Goal: Information Seeking & Learning: Learn about a topic

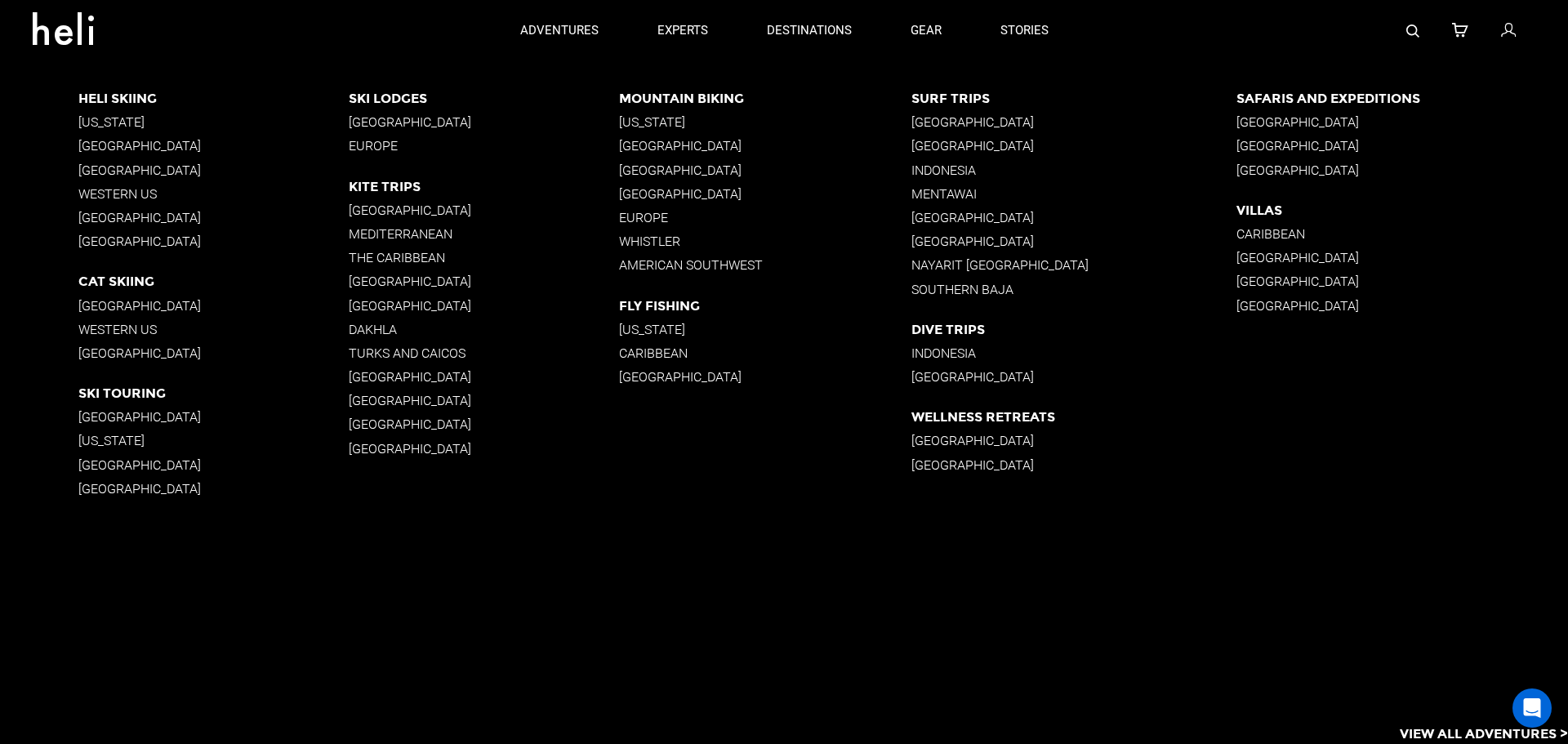
click at [1255, 231] on p "Caribbean" at bounding box center [1402, 234] width 331 height 15
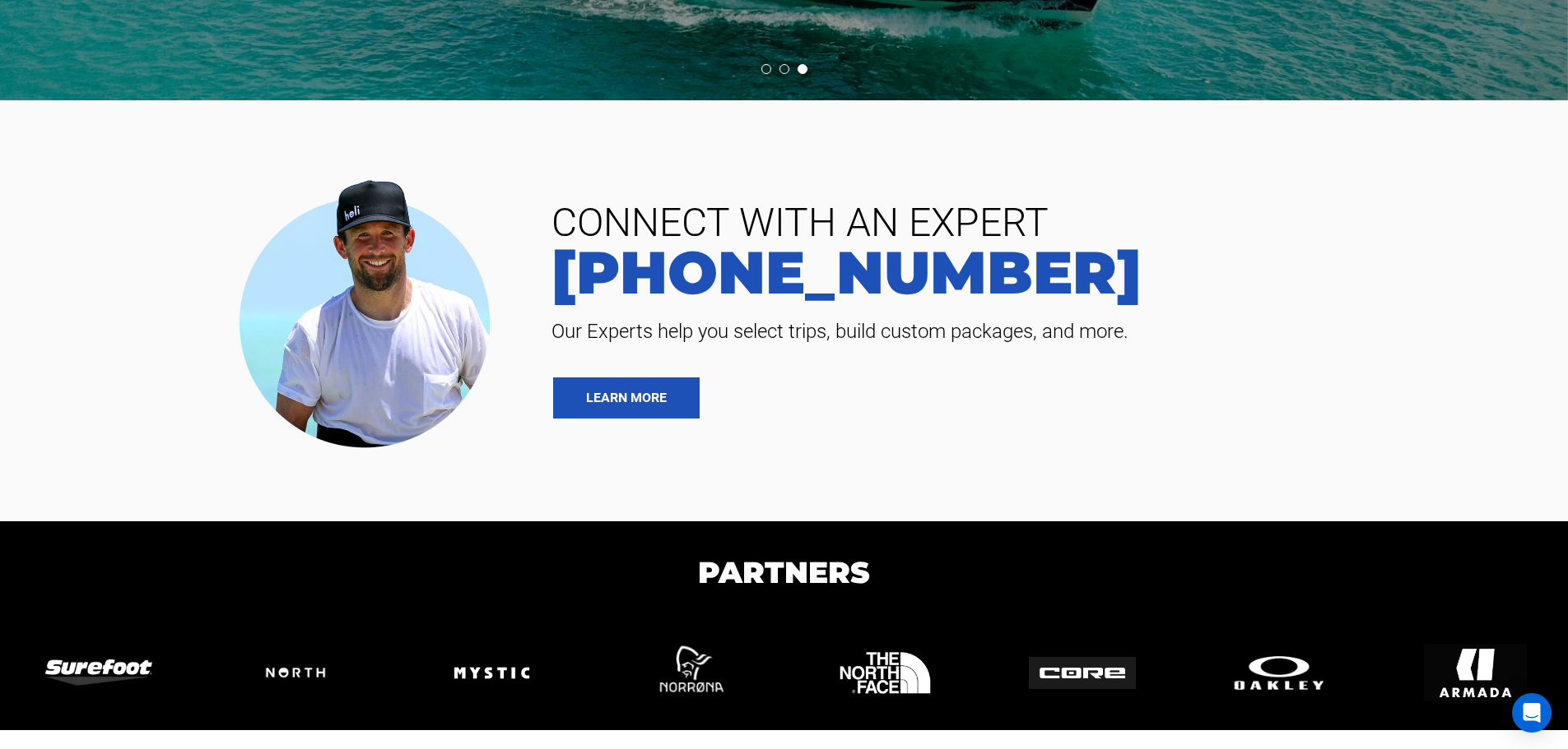
scroll to position [4417, 0]
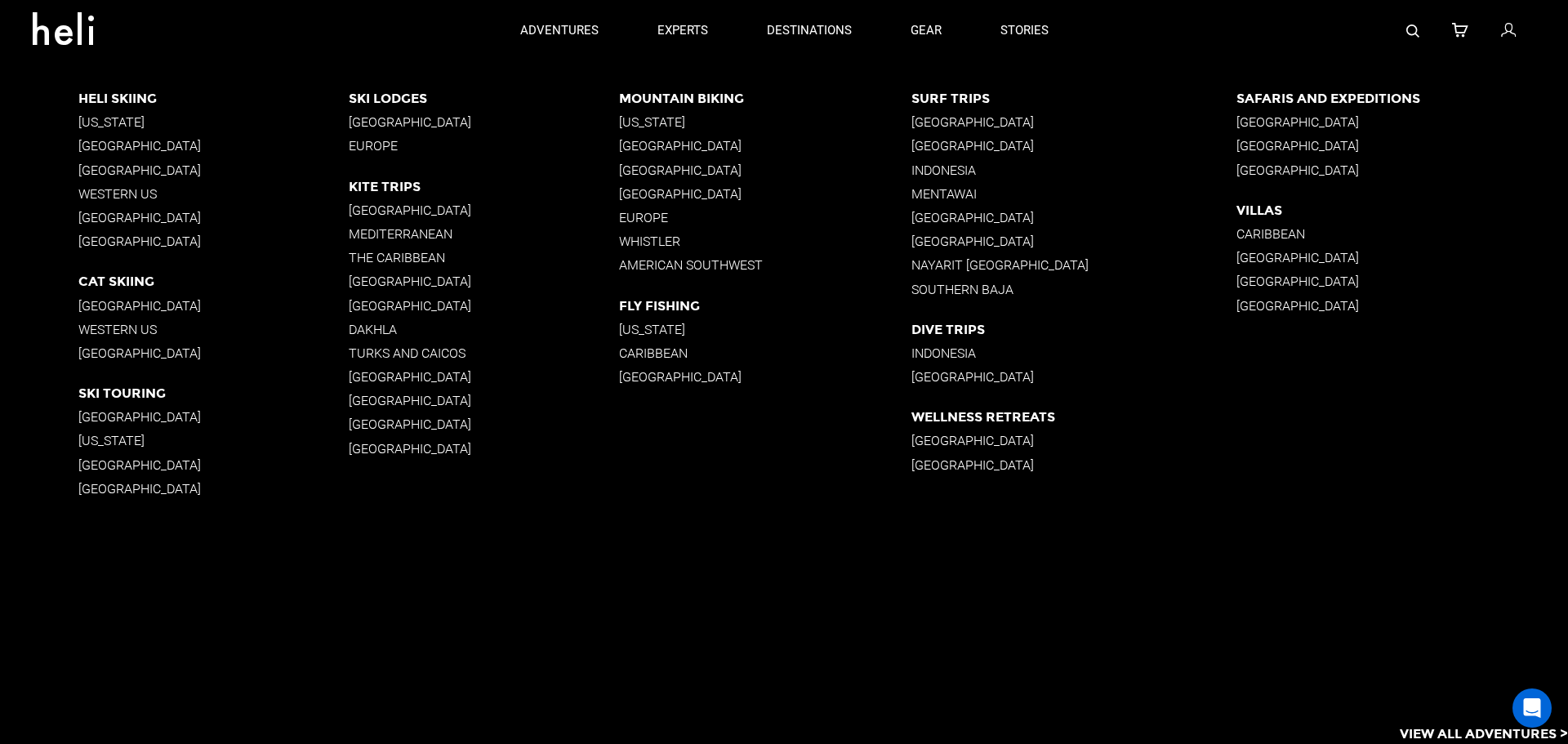
click at [98, 243] on p "[GEOGRAPHIC_DATA]" at bounding box center [214, 242] width 271 height 15
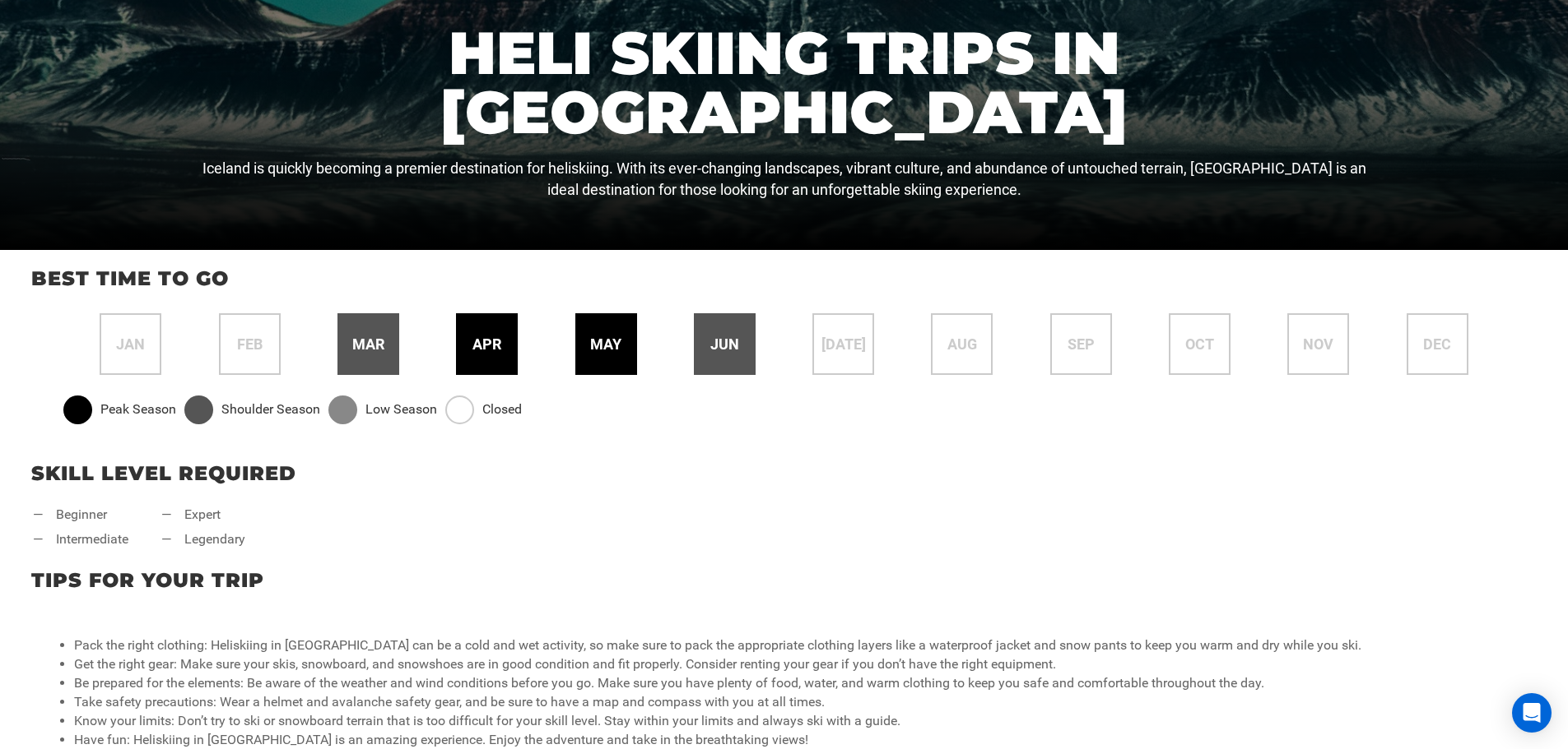
scroll to position [658, 0]
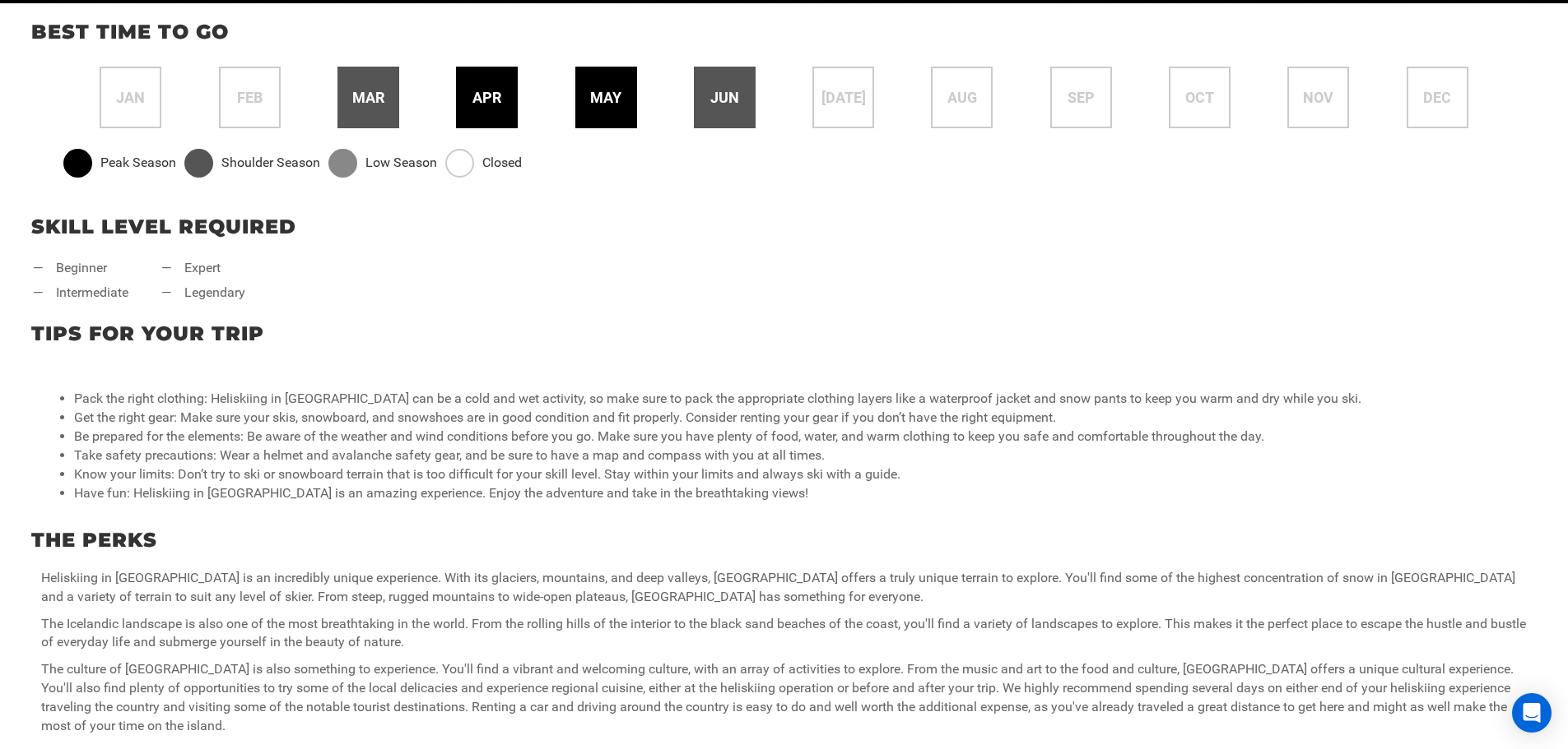
click at [492, 98] on span "apr" at bounding box center [487, 98] width 29 height 21
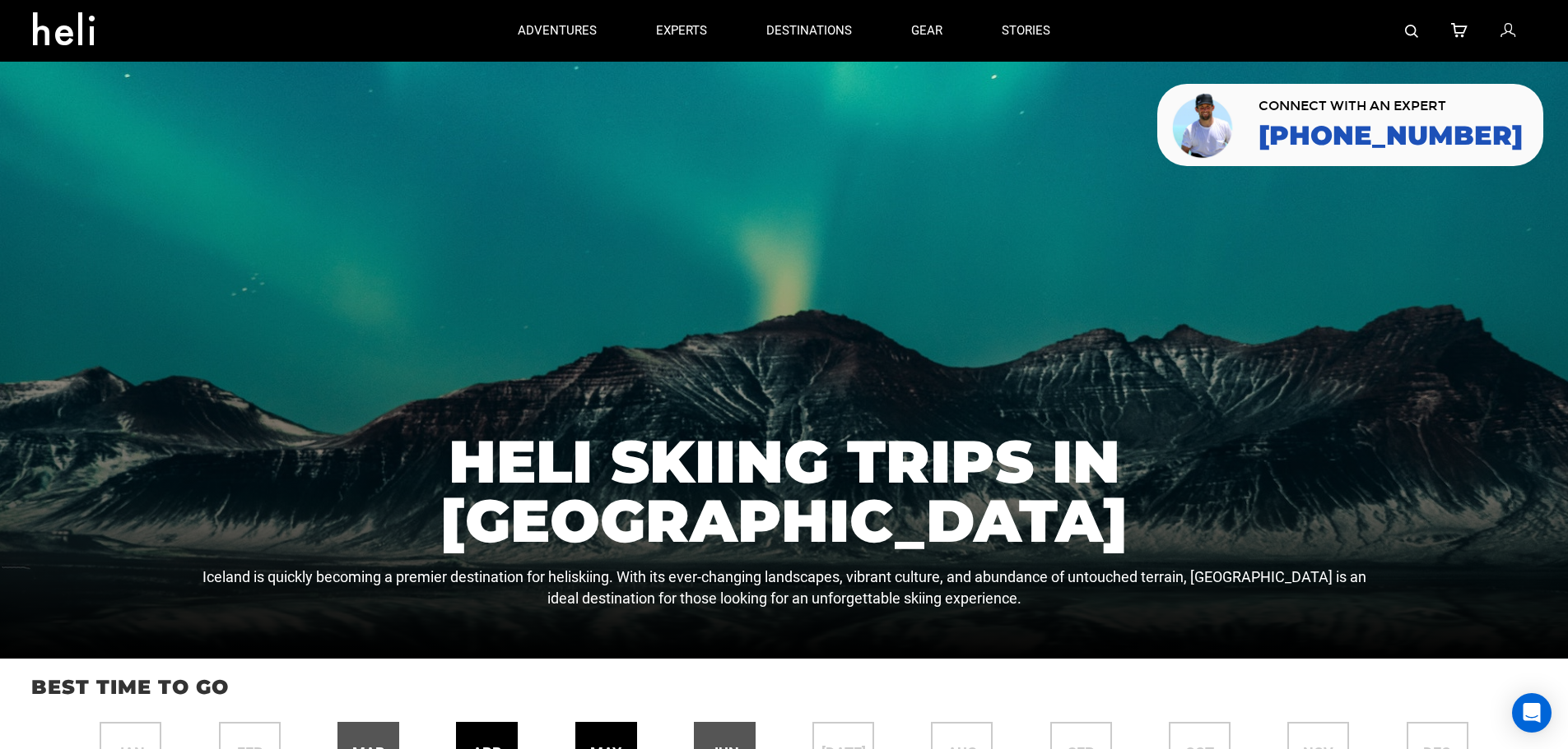
scroll to position [0, 0]
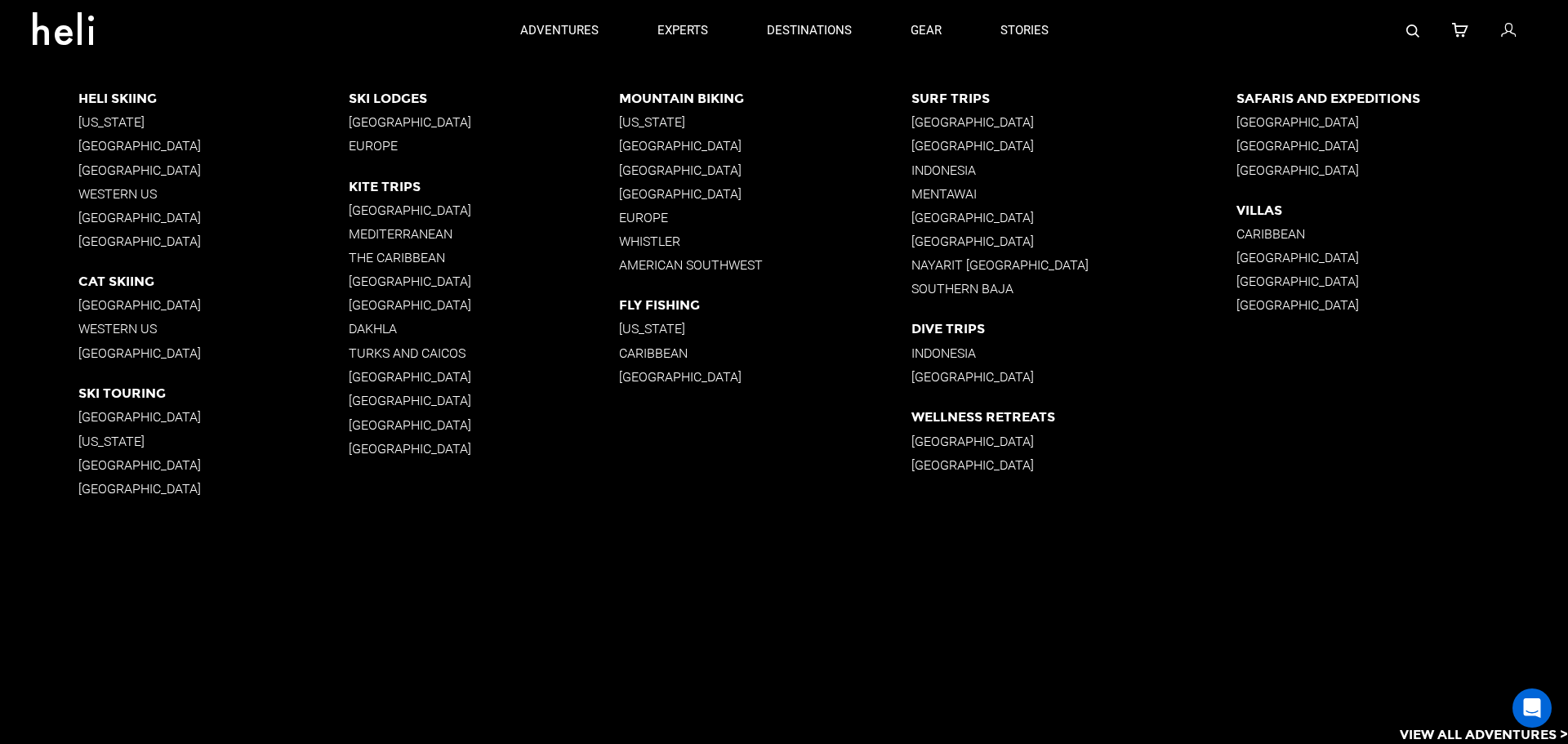
click at [109, 489] on p "[GEOGRAPHIC_DATA]" at bounding box center [214, 489] width 271 height 15
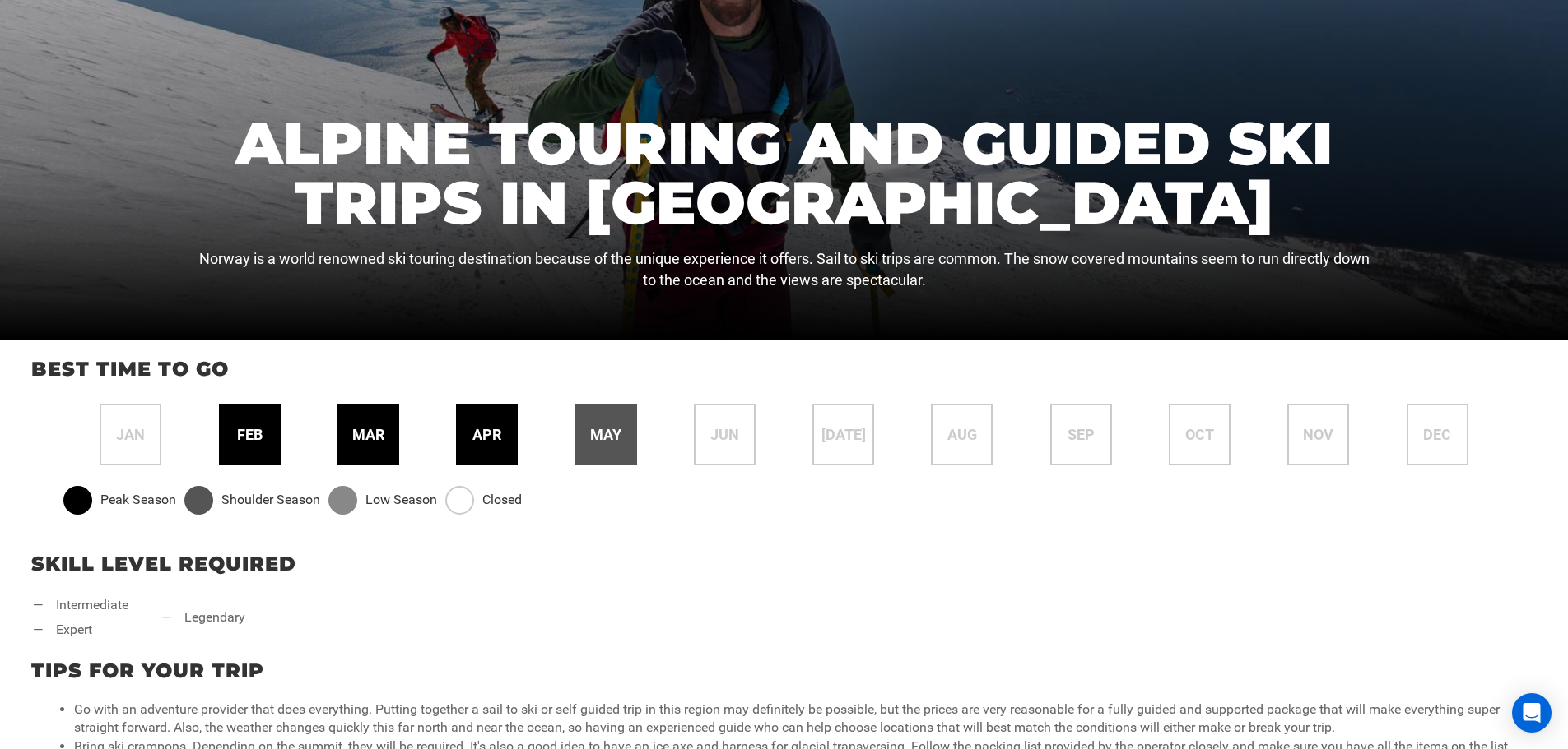
scroll to position [329, 0]
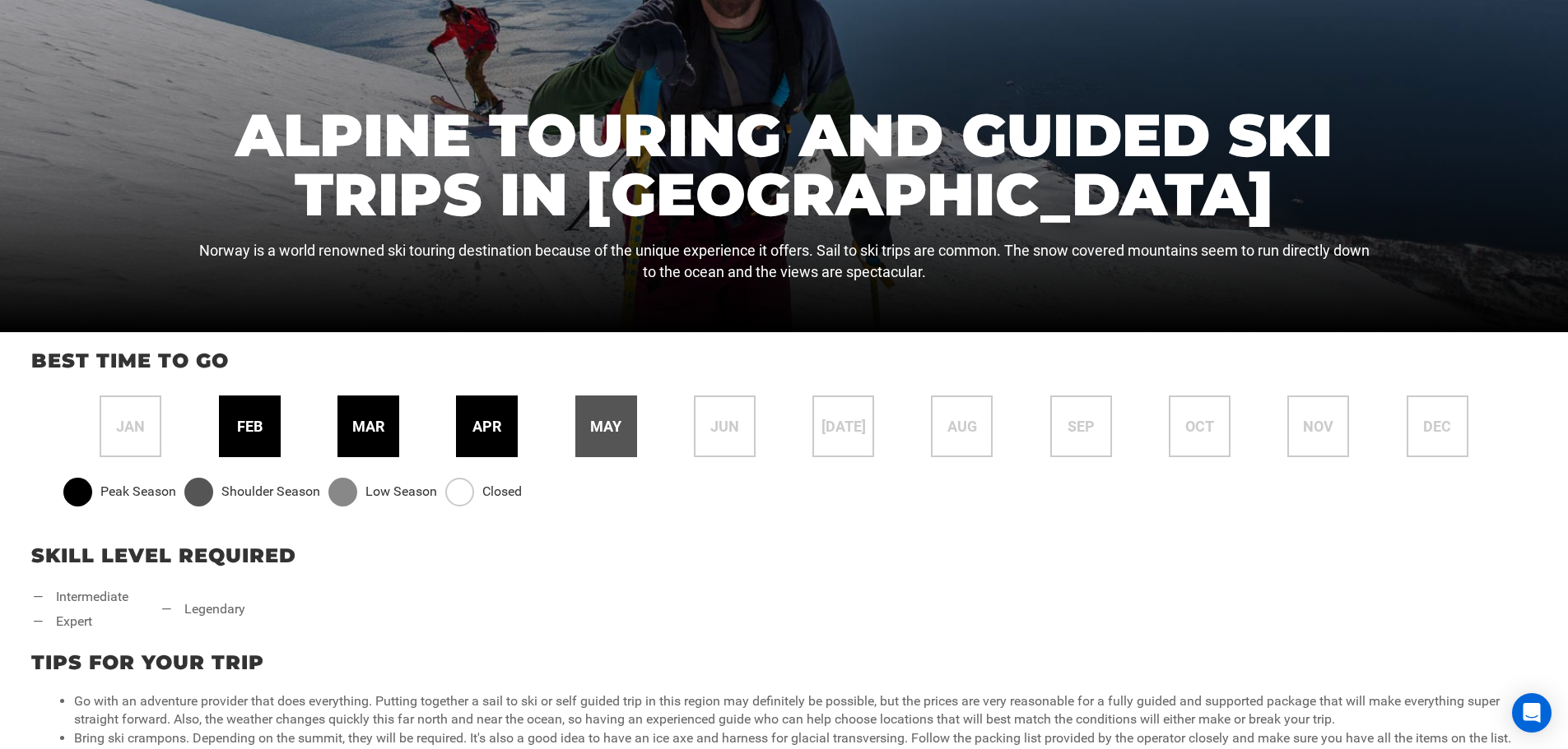
click at [475, 428] on span "apr" at bounding box center [487, 427] width 29 height 21
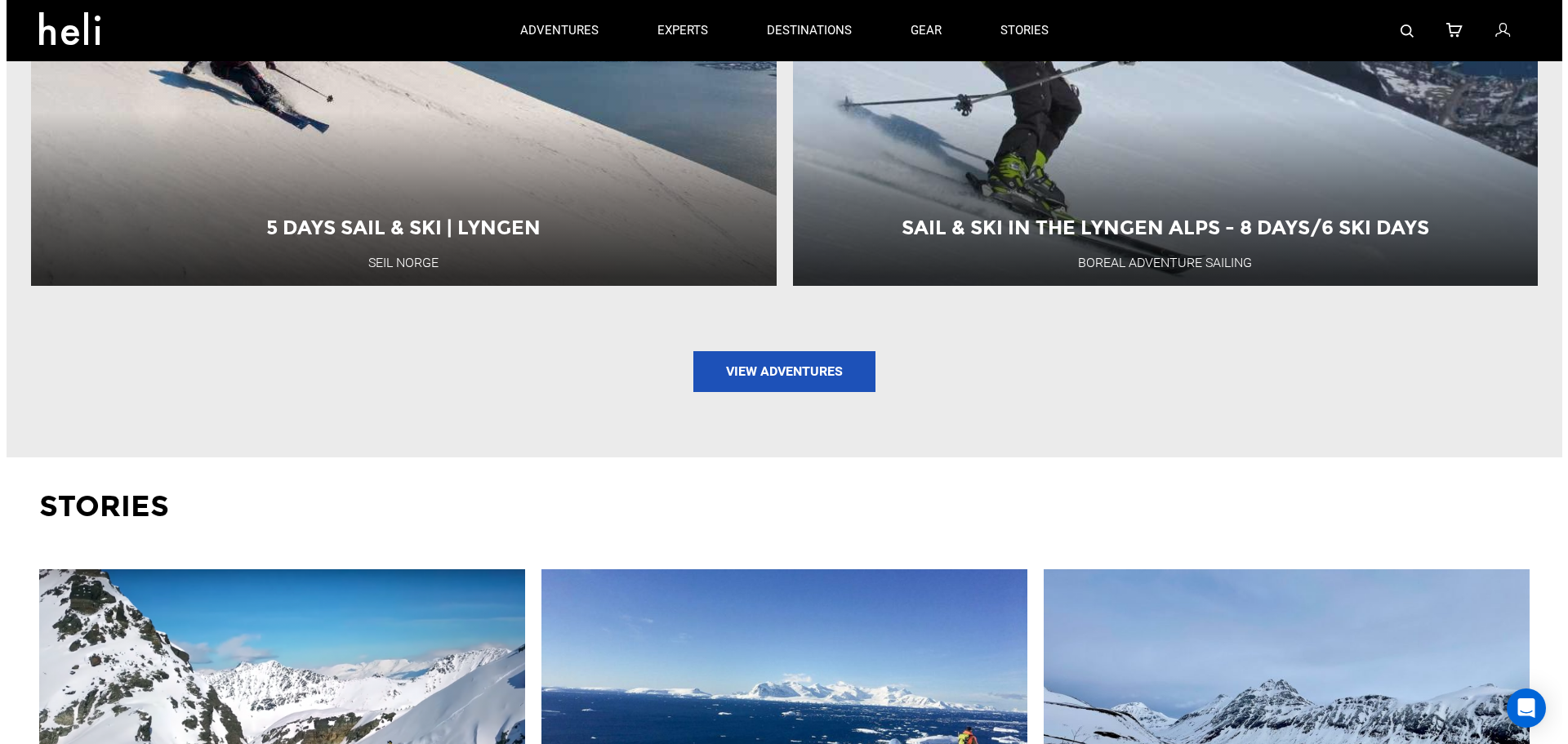
scroll to position [2124, 0]
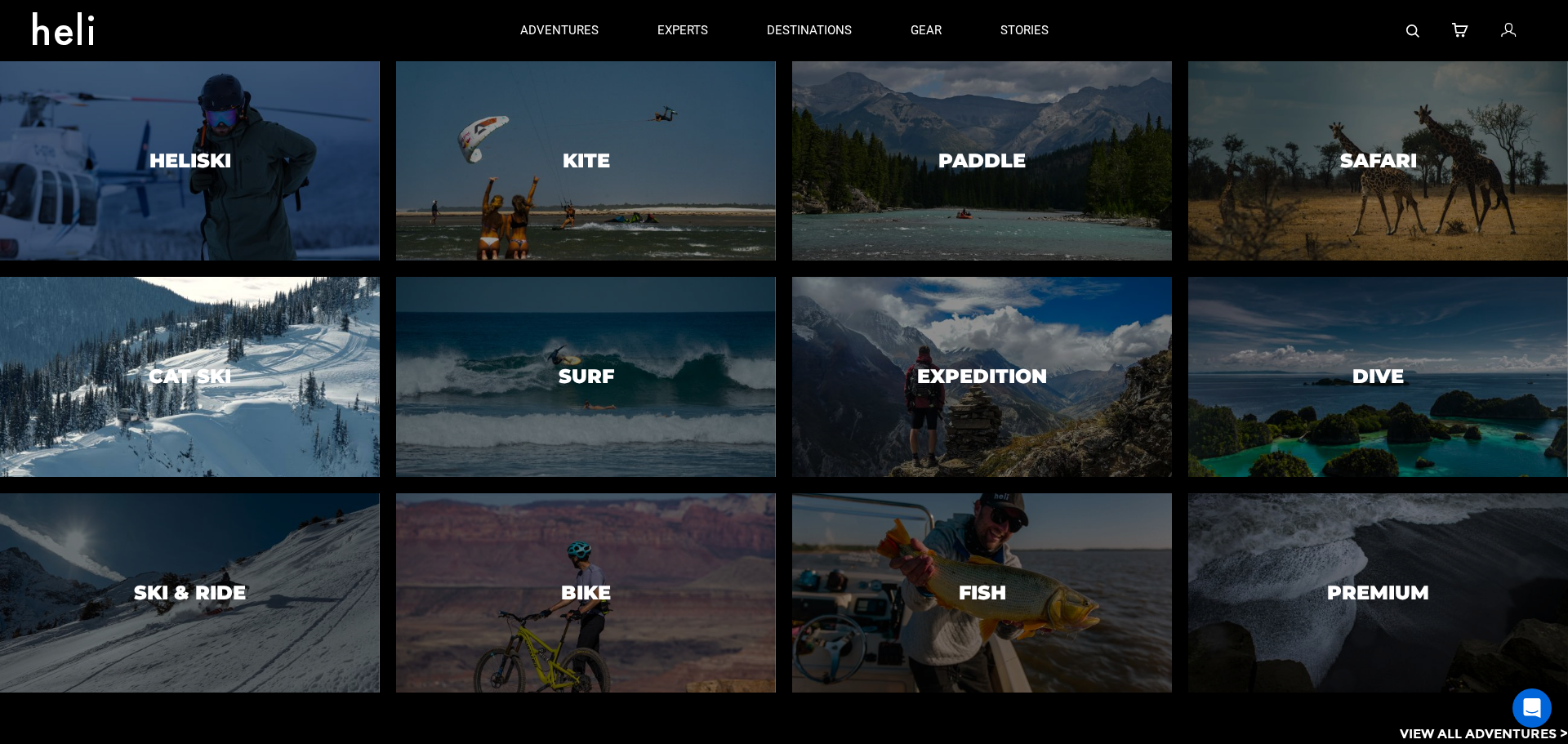
click at [198, 386] on h3 "Cat Ski" at bounding box center [189, 377] width 82 height 21
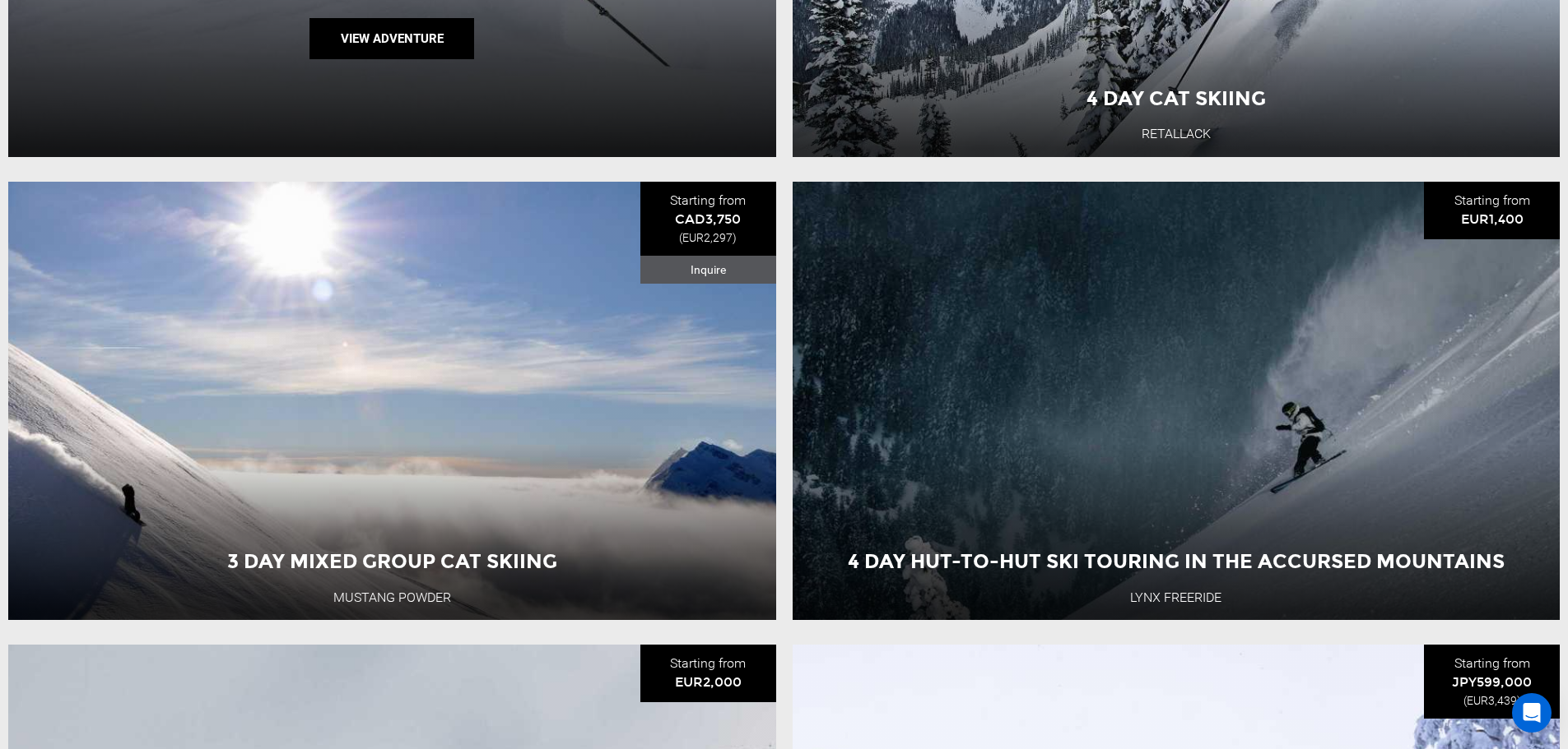
scroll to position [1069, 0]
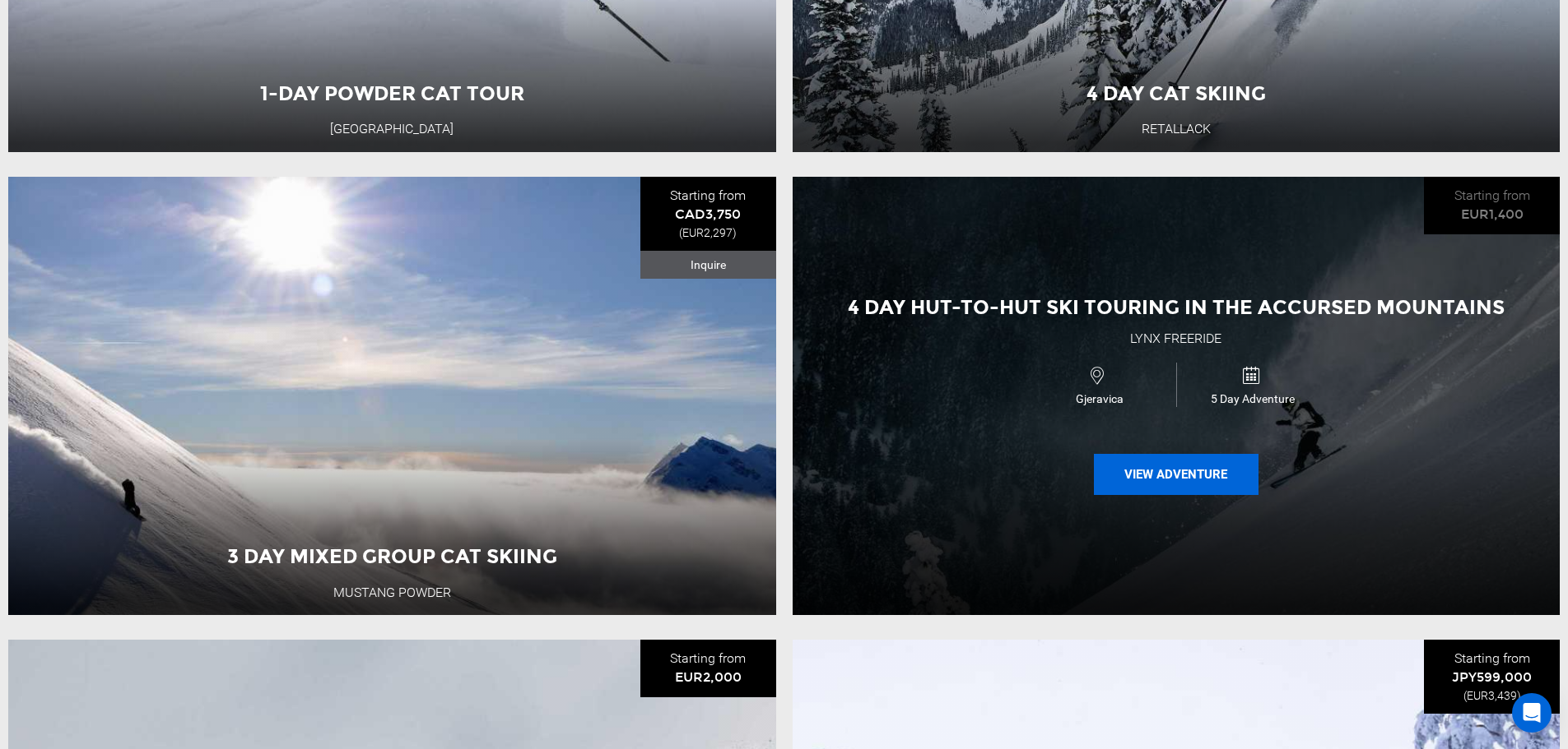
click at [1157, 475] on button "View Adventure" at bounding box center [1176, 475] width 164 height 41
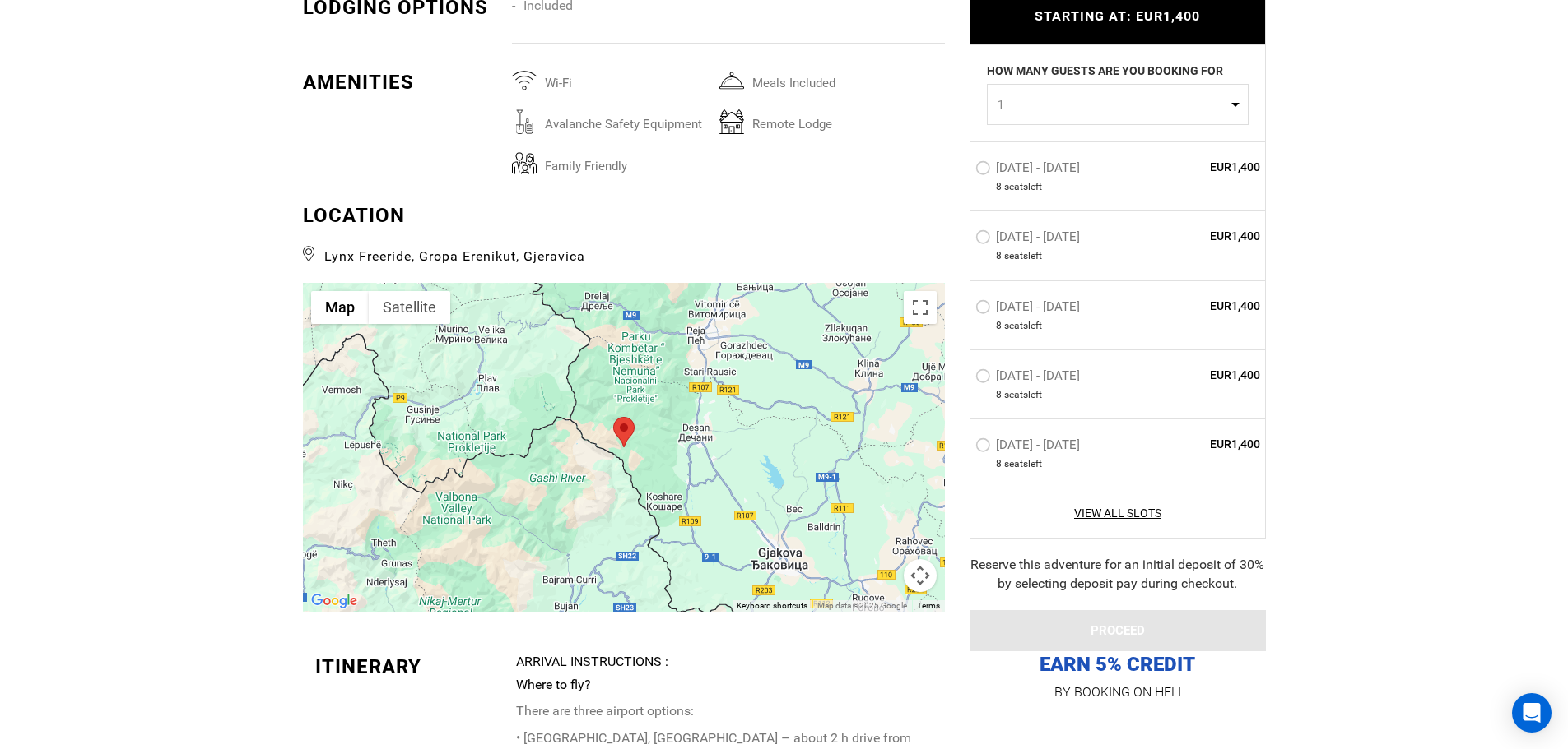
scroll to position [2878, 0]
click at [750, 524] on div at bounding box center [623, 446] width 641 height 329
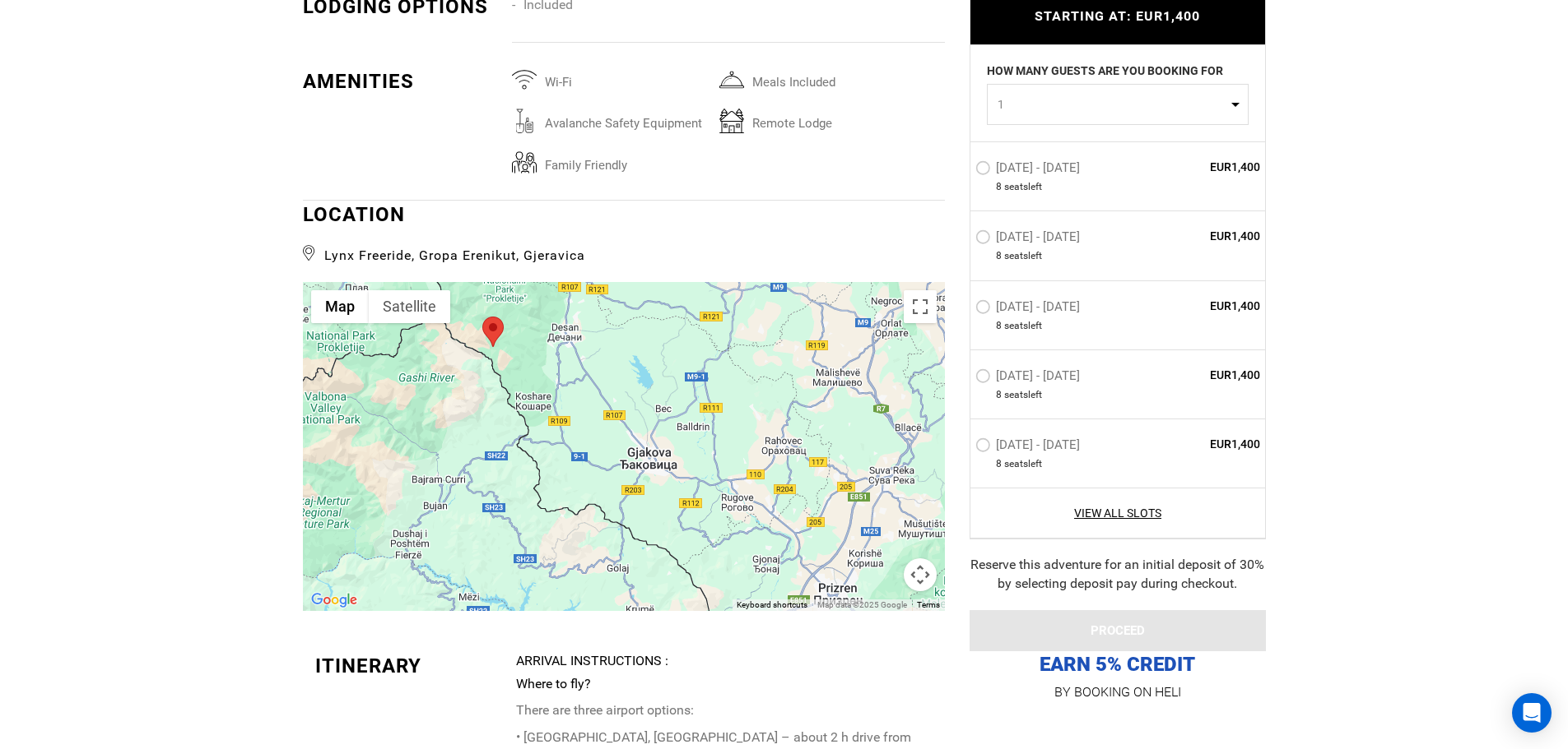
drag, startPoint x: 810, startPoint y: 494, endPoint x: 686, endPoint y: 391, distance: 161.2
click at [686, 391] on div at bounding box center [623, 446] width 641 height 329
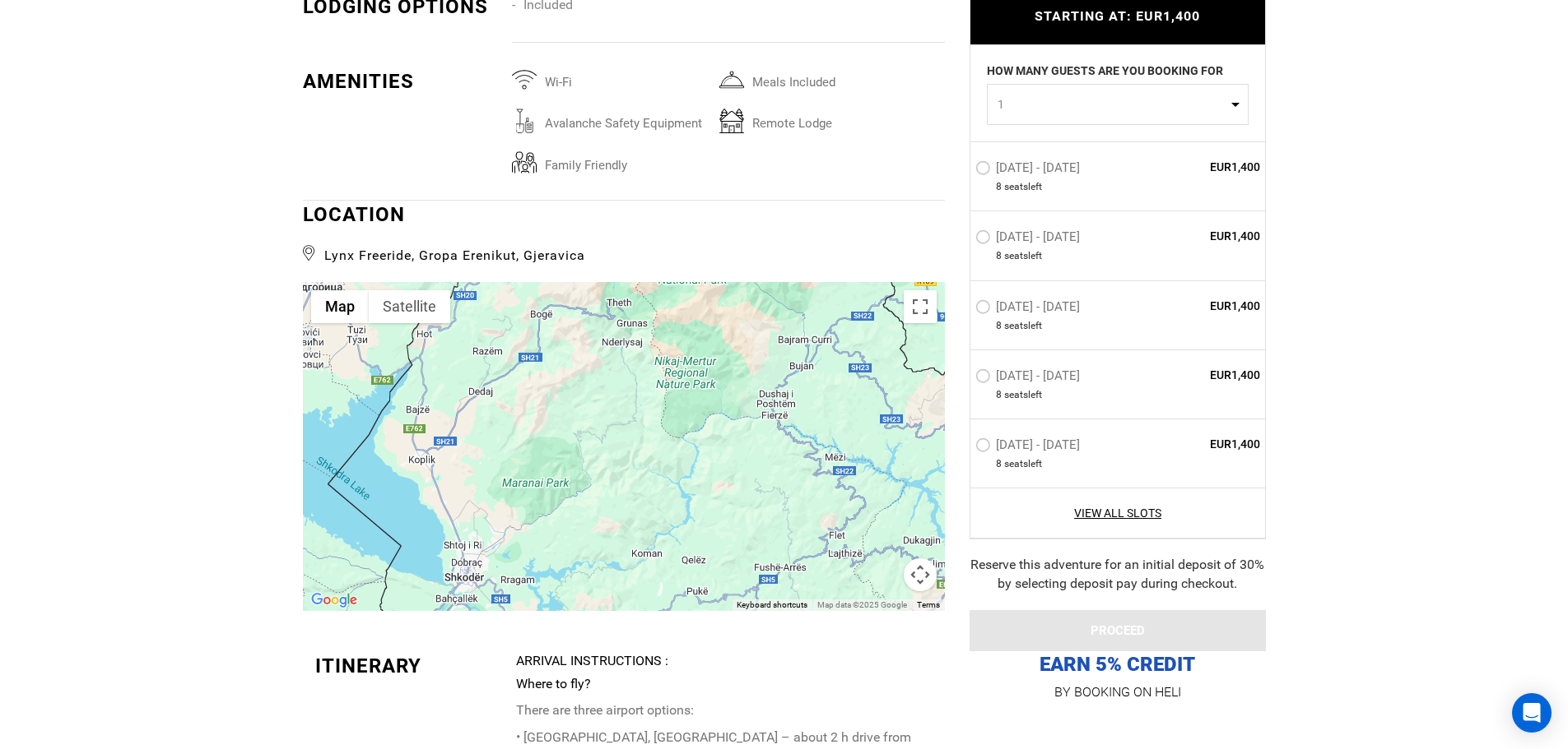
drag, startPoint x: 456, startPoint y: 461, endPoint x: 786, endPoint y: 338, distance: 352.2
click at [786, 338] on div at bounding box center [623, 446] width 641 height 329
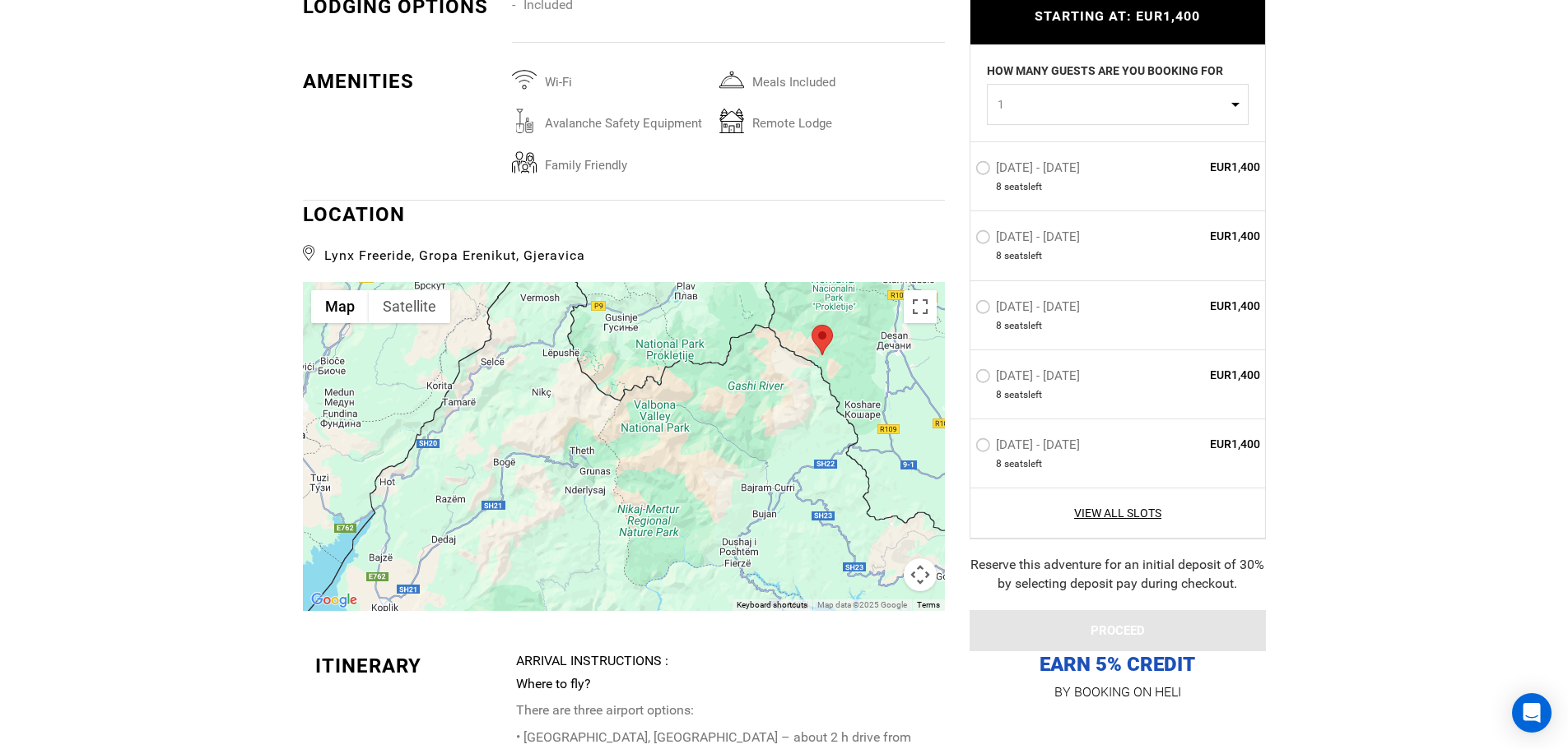
drag, startPoint x: 620, startPoint y: 395, endPoint x: 584, endPoint y: 543, distance: 152.3
click at [584, 543] on div at bounding box center [623, 446] width 641 height 329
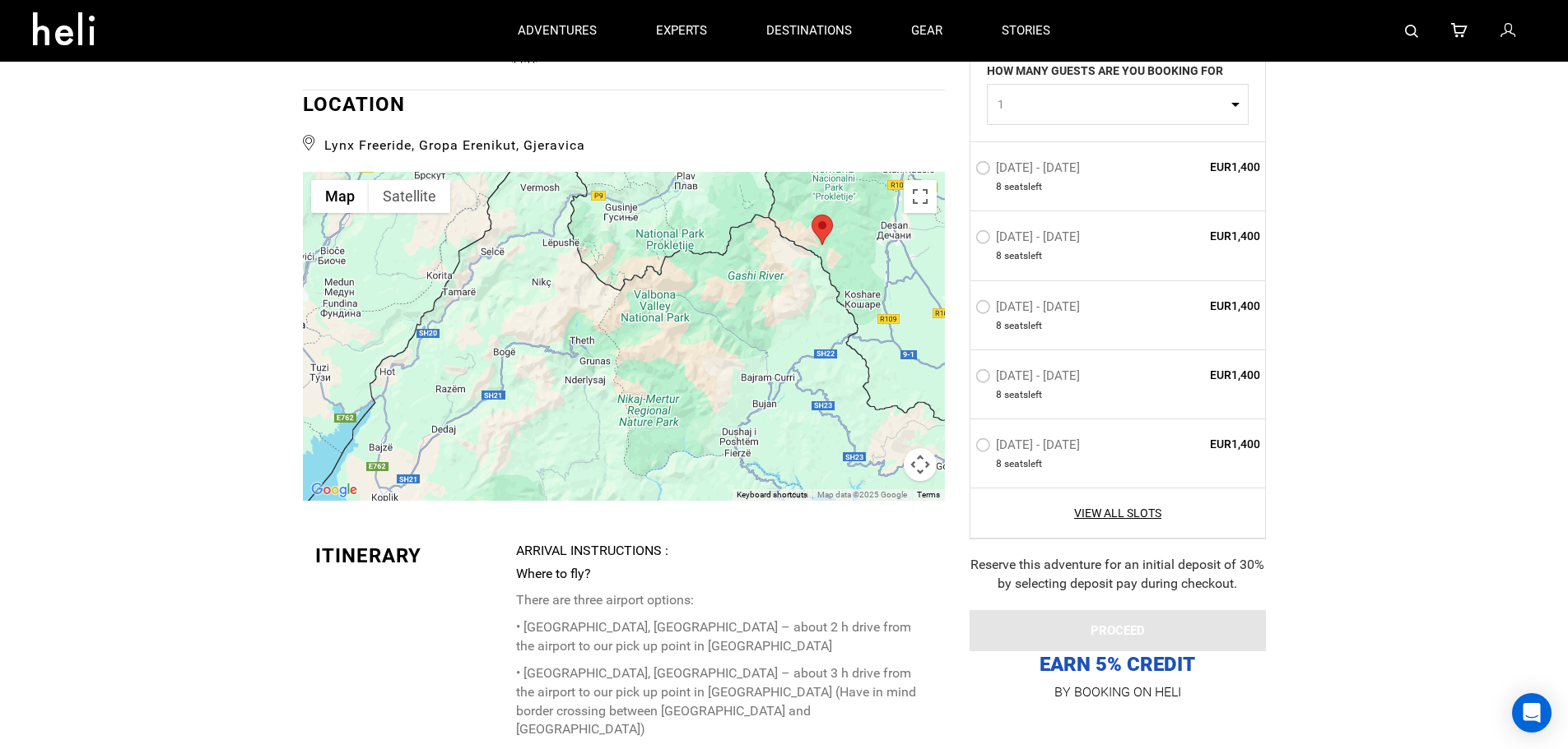
scroll to position [2961, 0]
